Goal: Transaction & Acquisition: Book appointment/travel/reservation

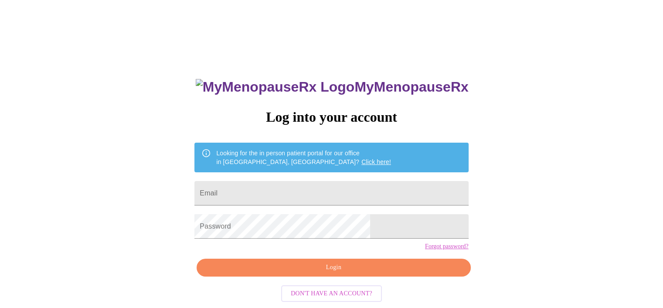
click at [275, 189] on input "Email" at bounding box center [331, 193] width 274 height 24
type input "[EMAIL_ADDRESS][DOMAIN_NAME]"
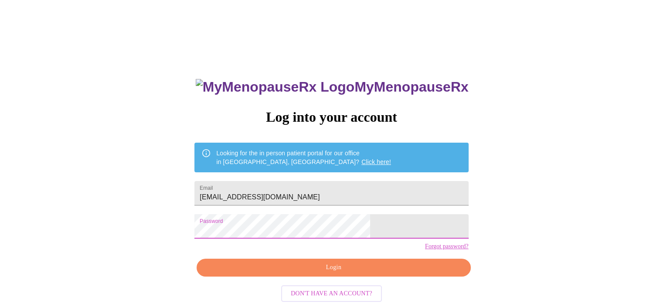
click at [306, 273] on span "Login" at bounding box center [334, 267] width 254 height 11
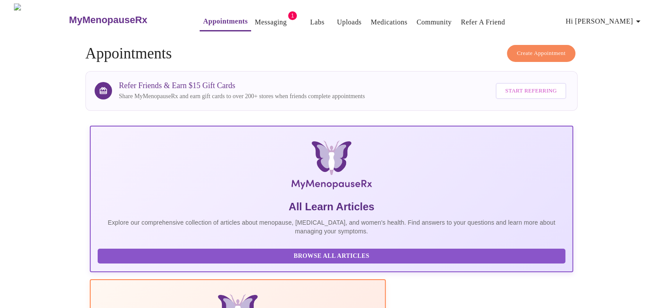
click at [255, 21] on link "Messaging" at bounding box center [271, 22] width 32 height 12
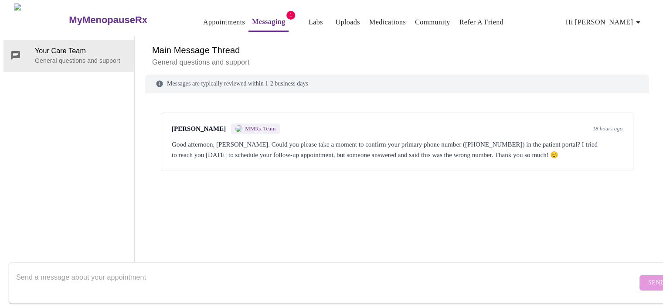
click at [188, 208] on div "[PERSON_NAME] MMRx Team 18 hours ago Good afternoon, [PERSON_NAME]. Could you p…" at bounding box center [397, 171] width 504 height 135
click at [631, 278] on form "Send" at bounding box center [344, 282] width 671 height 41
click at [83, 279] on textarea "Send a message about your appointment" at bounding box center [326, 282] width 621 height 28
type textarea "I"
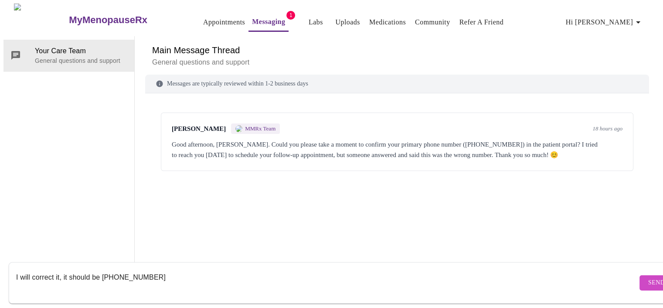
type textarea "I will correct it, it should be [PHONE_NUMBER]"
click at [648, 277] on span "Send" at bounding box center [656, 282] width 17 height 11
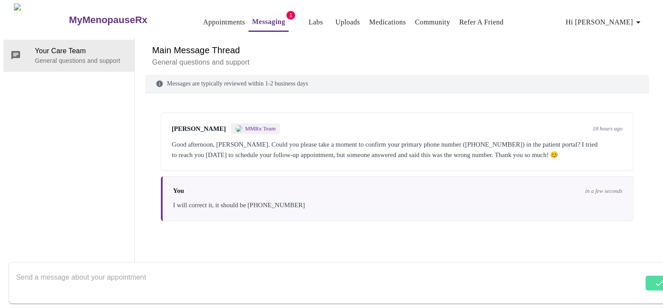
scroll to position [0, 0]
click at [203, 16] on link "Appointments" at bounding box center [224, 22] width 42 height 12
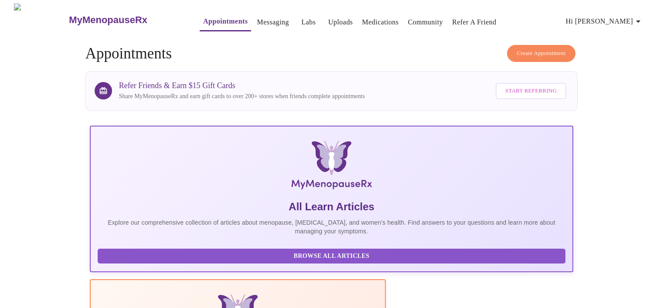
click at [635, 21] on span "Hi [PERSON_NAME]" at bounding box center [605, 21] width 78 height 12
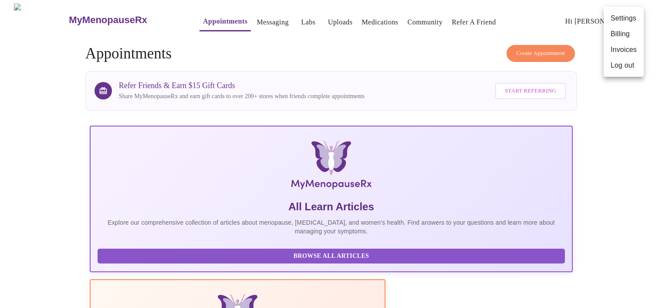
click at [627, 21] on li "Settings" at bounding box center [624, 18] width 40 height 16
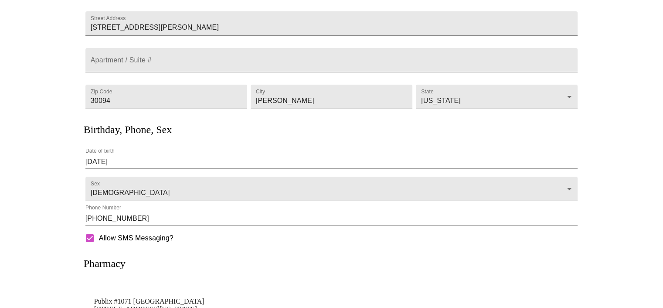
scroll to position [99, 0]
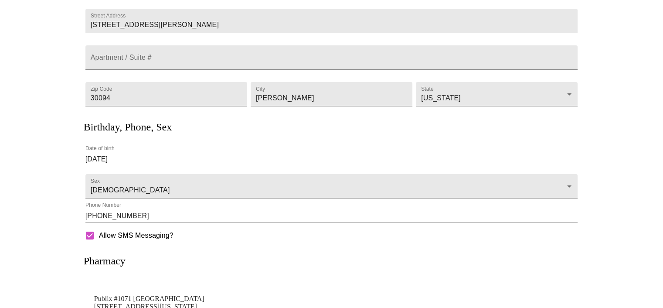
click at [153, 213] on input "[PHONE_NUMBER]" at bounding box center [331, 216] width 493 height 14
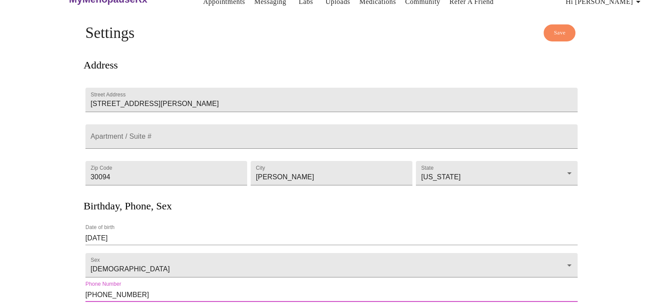
scroll to position [0, 0]
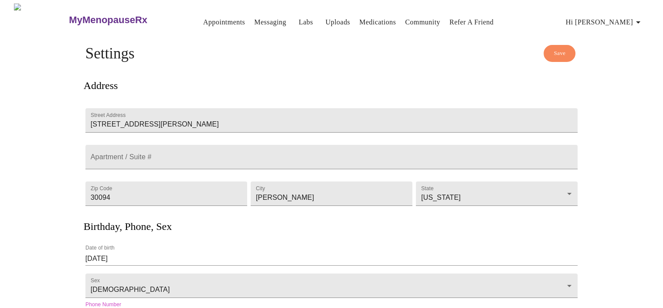
type input "[PHONE_NUMBER]"
click at [563, 50] on span "Save" at bounding box center [560, 53] width 12 height 10
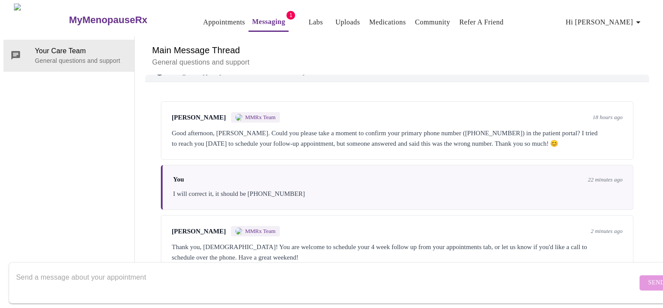
click at [203, 21] on link "Appointments" at bounding box center [224, 22] width 42 height 12
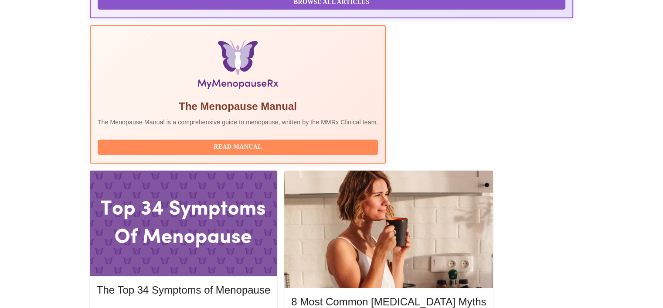
scroll to position [267, 0]
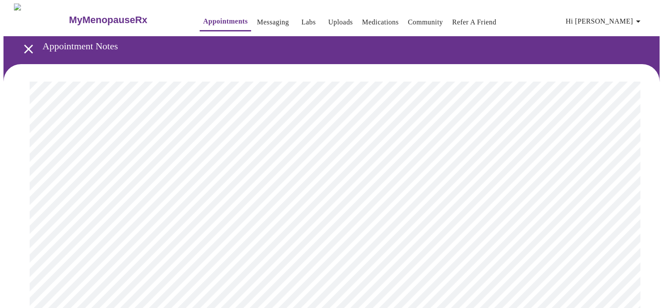
click at [203, 18] on link "Appointments" at bounding box center [225, 21] width 44 height 12
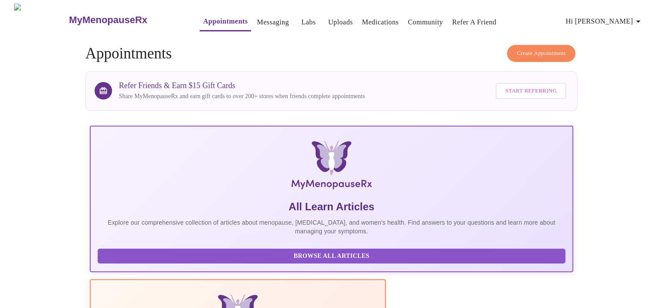
click at [535, 45] on button "Create Appointment" at bounding box center [541, 53] width 69 height 17
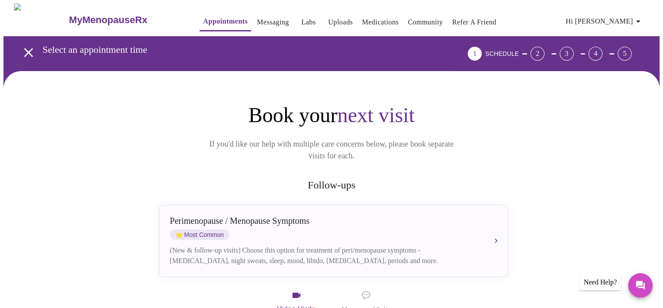
click at [257, 20] on link "Messaging" at bounding box center [273, 22] width 32 height 12
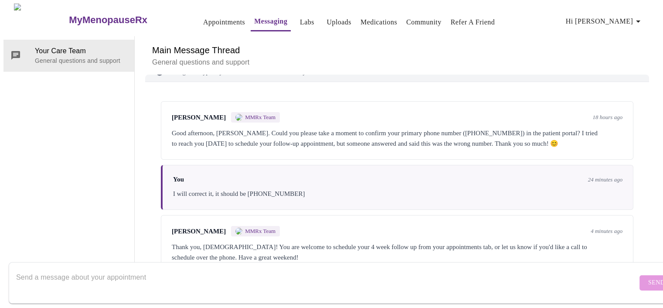
scroll to position [17, 0]
click at [58, 56] on p "General questions and support" at bounding box center [81, 60] width 92 height 9
click at [207, 17] on link "Appointments" at bounding box center [224, 22] width 42 height 12
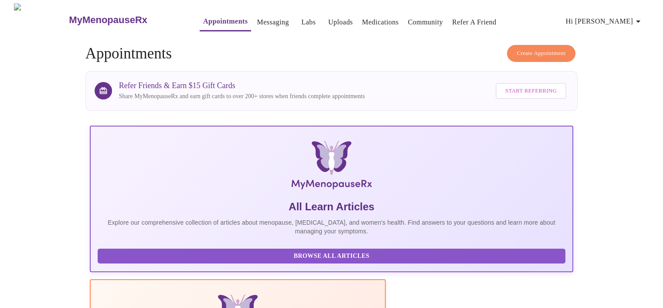
click at [545, 52] on span "Create Appointment" at bounding box center [541, 53] width 49 height 10
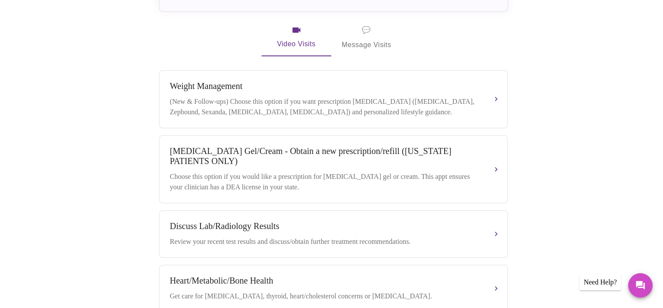
scroll to position [265, 0]
click at [226, 96] on div "(New & Follow-ups) Choose this option if you want prescription weight managemen…" at bounding box center [324, 106] width 309 height 21
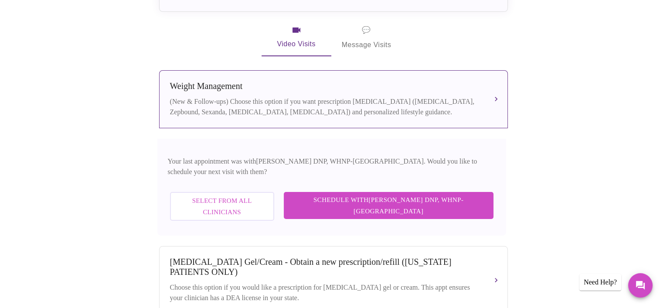
click at [368, 35] on span "💬 Message Visits" at bounding box center [367, 37] width 50 height 27
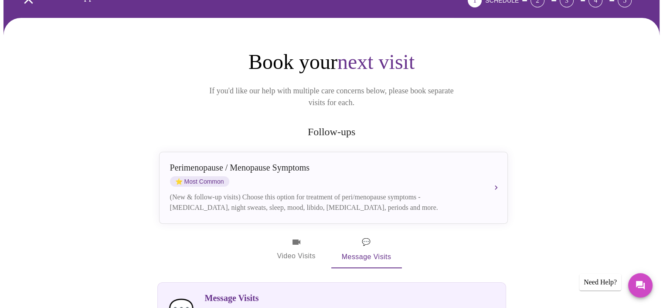
scroll to position [0, 0]
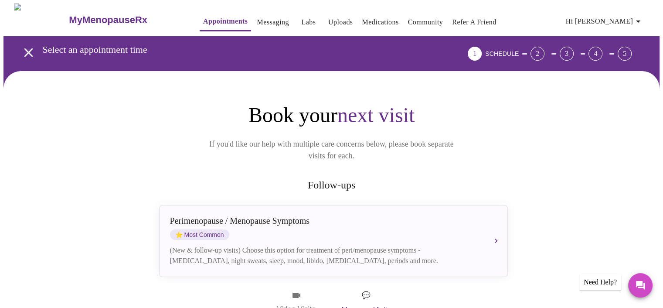
click at [257, 18] on link "Messaging" at bounding box center [273, 22] width 32 height 12
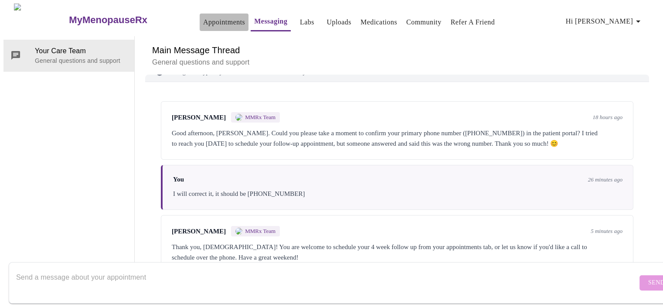
click at [203, 24] on link "Appointments" at bounding box center [224, 22] width 42 height 12
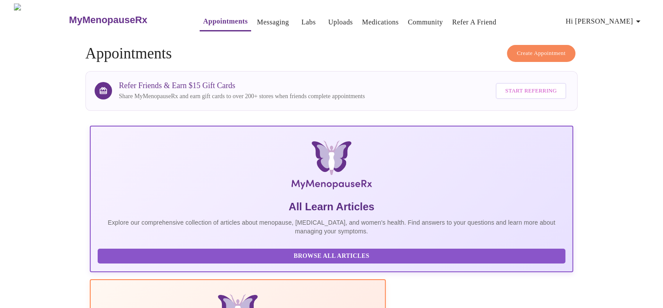
click at [533, 48] on span "Create Appointment" at bounding box center [541, 53] width 49 height 10
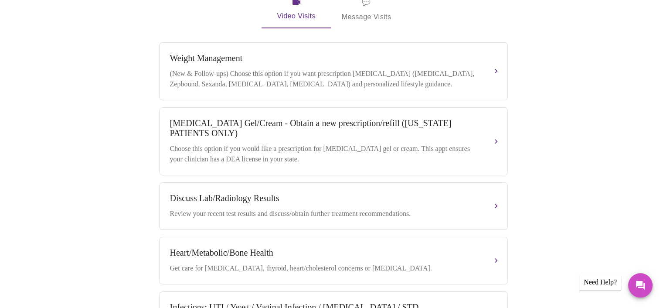
scroll to position [293, 0]
click at [306, 68] on div "(New & Follow-ups) Choose this option if you want prescription weight managemen…" at bounding box center [324, 78] width 309 height 21
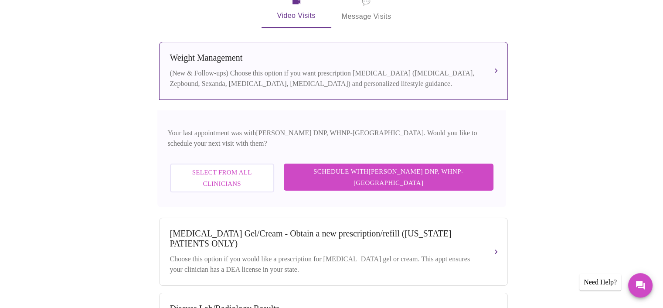
click at [394, 166] on span "Schedule with Laura Smith DNP, WHNP-BC" at bounding box center [388, 177] width 192 height 23
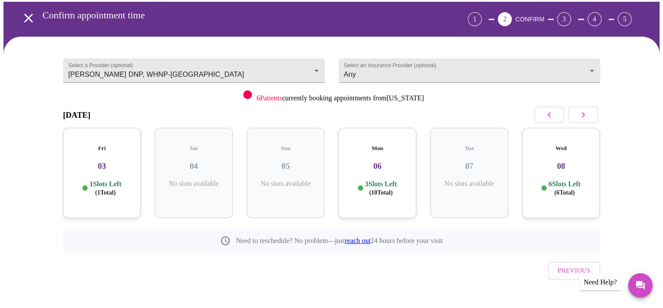
click at [580, 114] on icon "button" at bounding box center [583, 114] width 10 height 10
click at [588, 115] on icon "button" at bounding box center [583, 114] width 10 height 10
click at [380, 189] on span "( 22 Total)" at bounding box center [381, 192] width 24 height 7
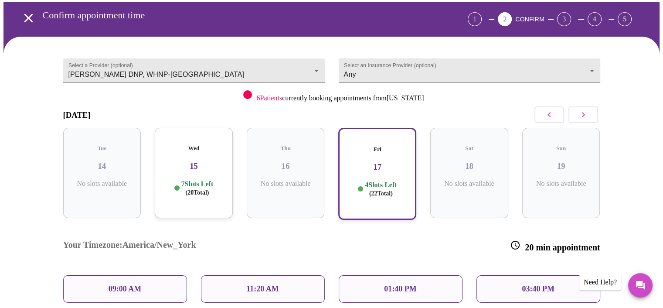
click at [156, 275] on div "09:00 AM" at bounding box center [125, 288] width 124 height 27
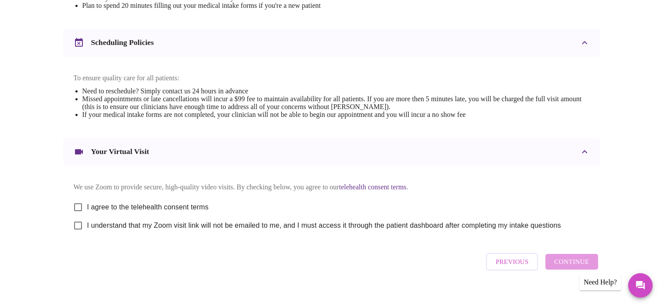
scroll to position [306, 0]
click at [79, 234] on input "I understand that my Zoom visit link will not be emailed to me, and I must acce…" at bounding box center [78, 225] width 18 height 18
checkbox input "true"
click at [83, 214] on input "I agree to the telehealth consent terms" at bounding box center [78, 206] width 18 height 18
checkbox input "true"
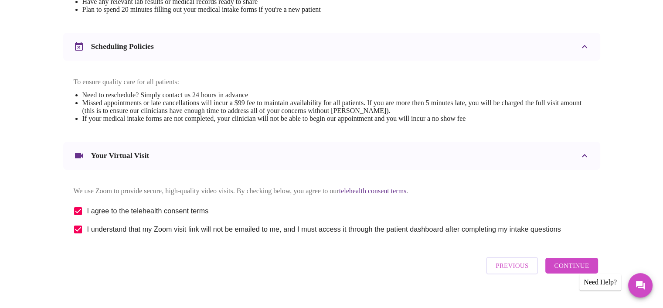
scroll to position [324, 0]
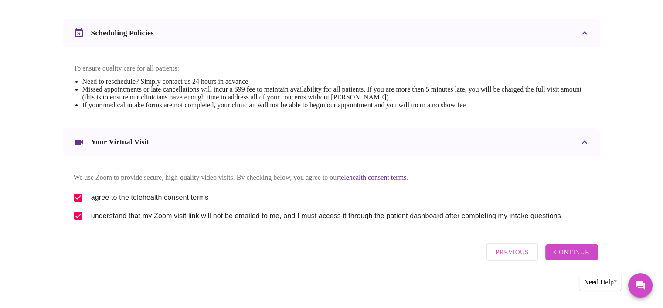
click at [574, 253] on span "Continue" at bounding box center [571, 251] width 35 height 11
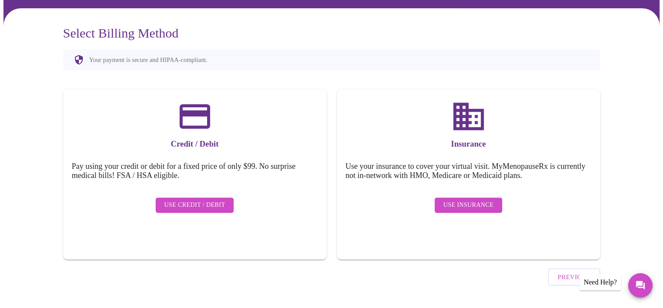
click at [460, 202] on span "Use Insurance" at bounding box center [468, 205] width 50 height 11
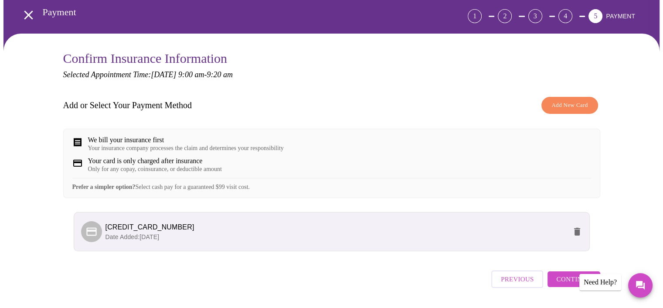
scroll to position [38, 0]
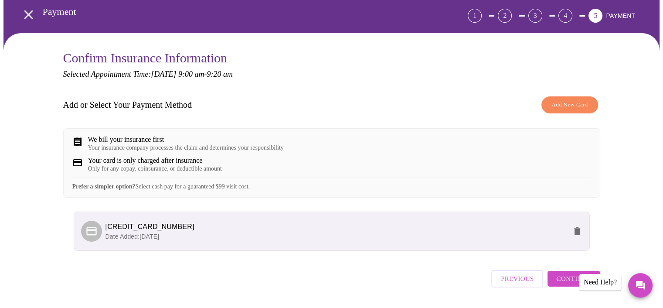
click at [561, 103] on span "Add New Card" at bounding box center [569, 105] width 36 height 10
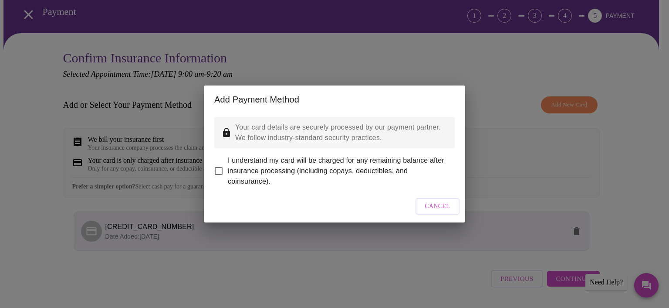
click at [227, 164] on input "I understand my card will be charged for any remaining balance after insurance …" at bounding box center [219, 171] width 18 height 18
checkbox input "true"
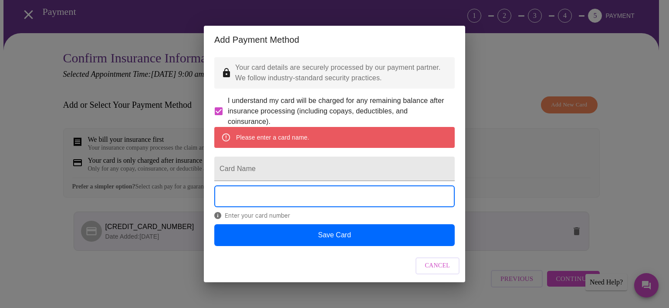
click at [258, 163] on input "Card Name" at bounding box center [334, 168] width 241 height 24
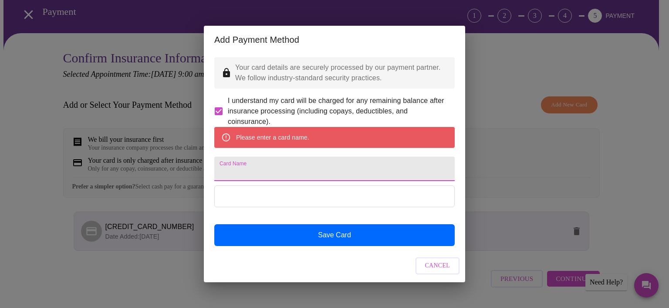
click at [441, 271] on span "Cancel" at bounding box center [437, 265] width 25 height 11
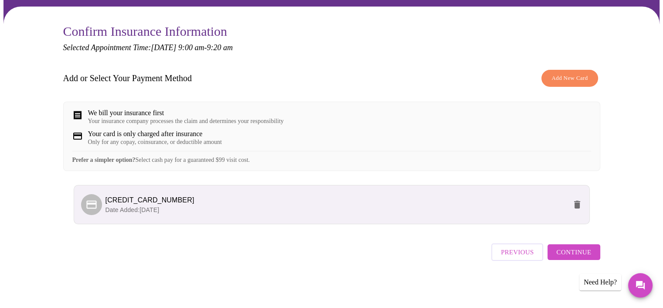
scroll to position [71, 0]
click at [133, 109] on div "We bill your insurance first" at bounding box center [186, 113] width 196 height 8
click at [571, 255] on span "Continue" at bounding box center [573, 251] width 35 height 11
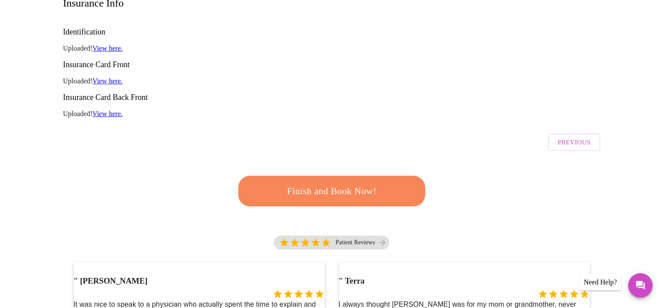
scroll to position [143, 0]
click at [568, 136] on span "Previous" at bounding box center [573, 141] width 33 height 11
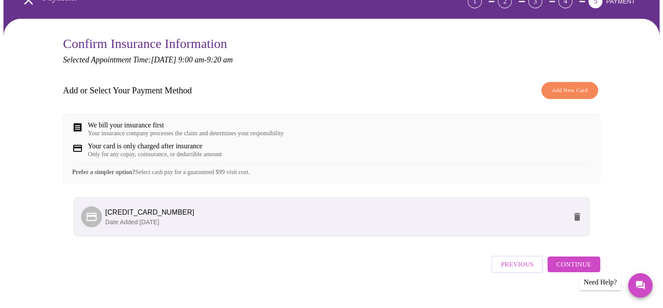
scroll to position [58, 0]
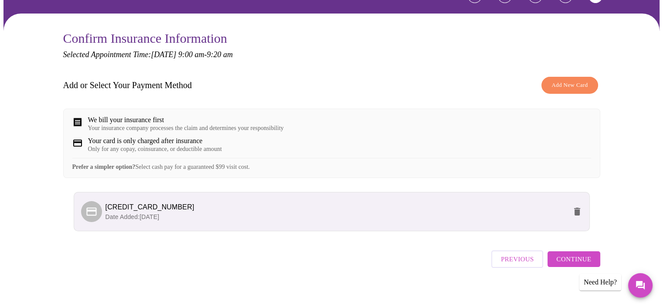
click at [138, 117] on div "We bill your insurance first" at bounding box center [186, 120] width 196 height 8
click at [84, 113] on div "We bill your insurance first Your insurance company processes the claim and det…" at bounding box center [331, 143] width 537 height 69
click at [117, 123] on div "We bill your insurance first" at bounding box center [186, 120] width 196 height 8
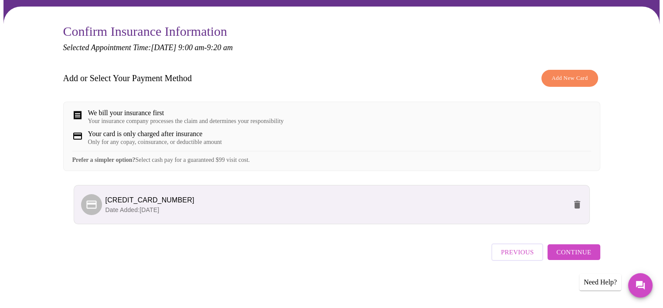
click at [508, 254] on span "Previous" at bounding box center [517, 251] width 33 height 11
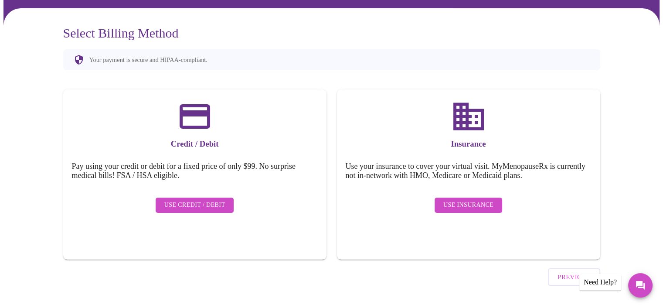
click at [469, 200] on span "Use Insurance" at bounding box center [468, 205] width 50 height 11
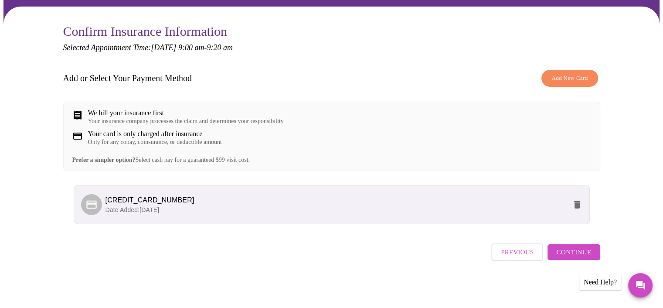
scroll to position [71, 0]
click at [572, 256] on span "Continue" at bounding box center [573, 251] width 35 height 11
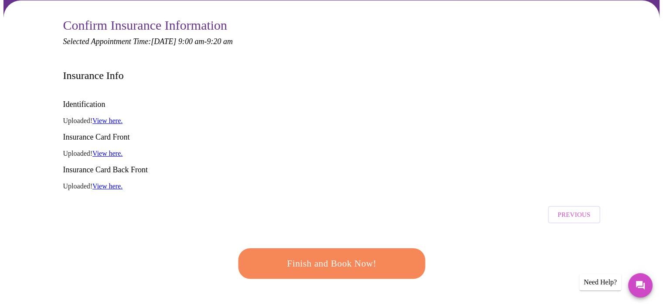
click at [110, 117] on link "View here." at bounding box center [107, 120] width 30 height 7
